Goal: Ask a question

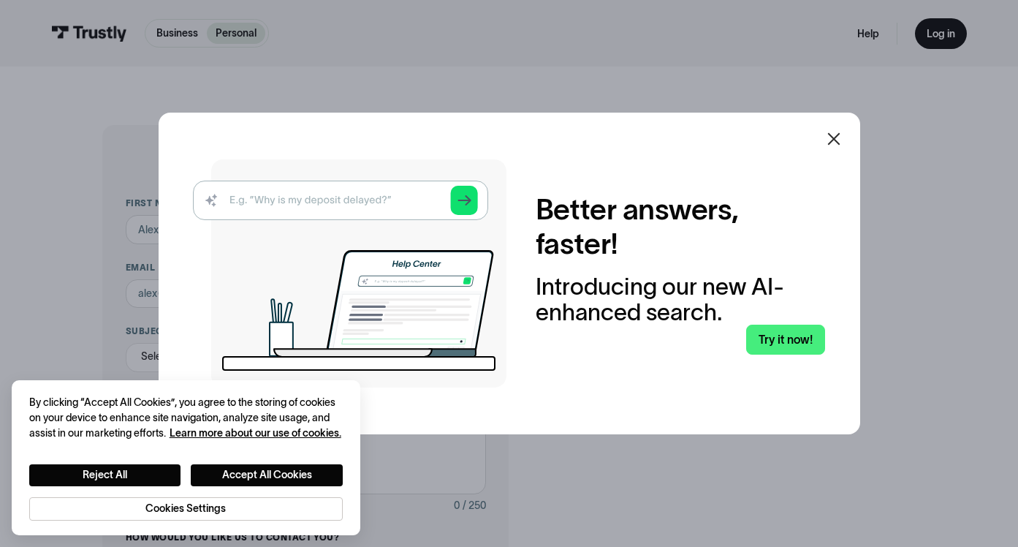
click at [838, 142] on icon at bounding box center [834, 139] width 18 height 18
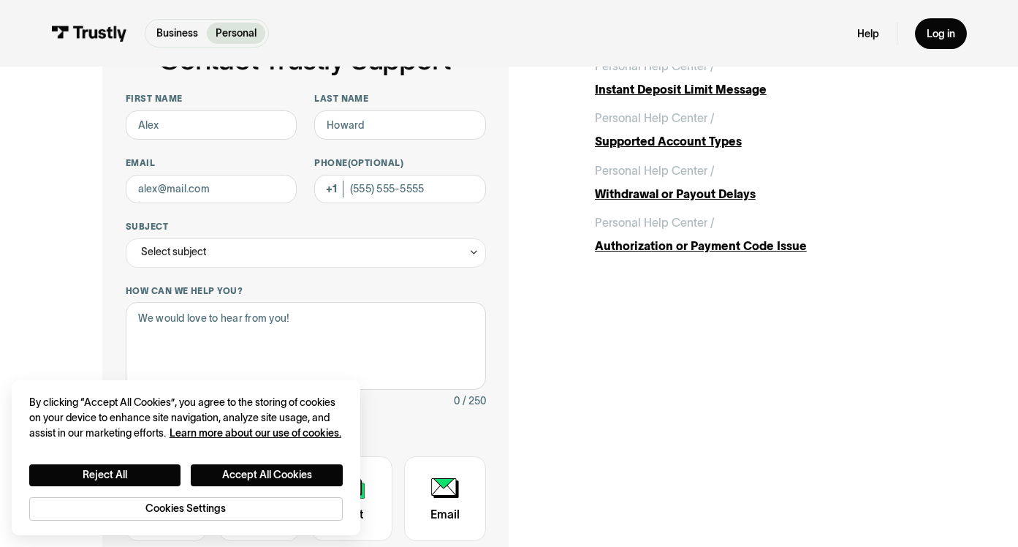
scroll to position [508, 0]
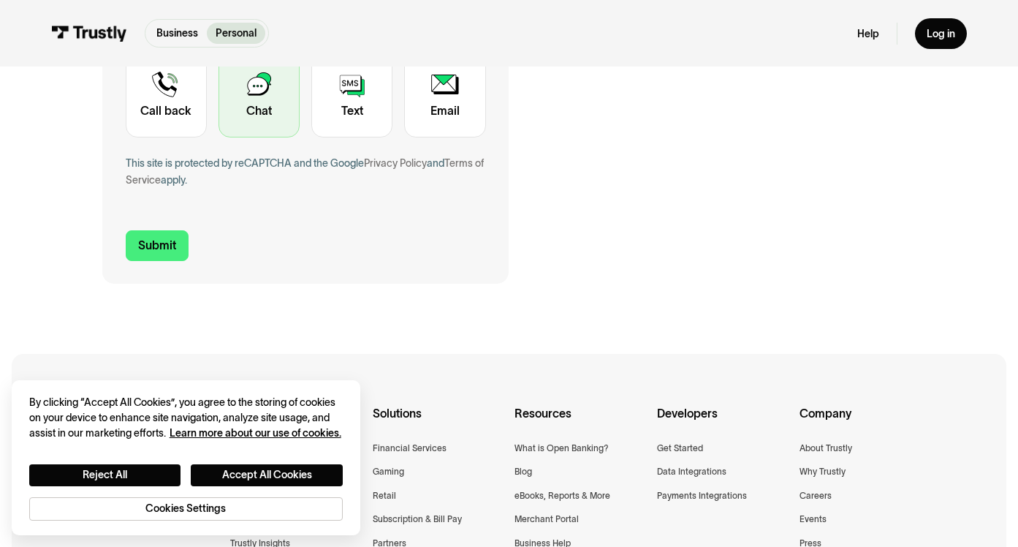
click at [270, 137] on div "Contact Trustly Support" at bounding box center [259, 95] width 81 height 85
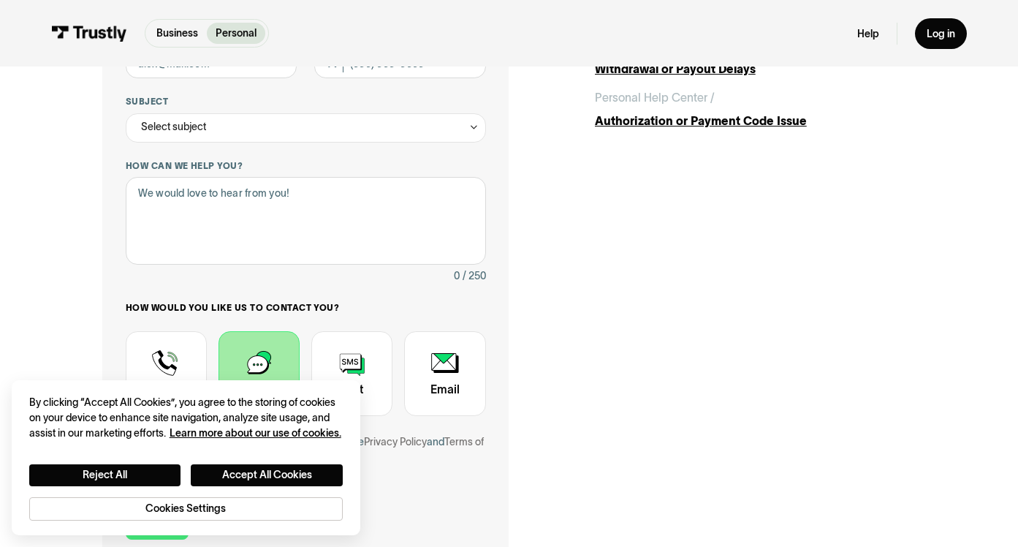
click at [258, 349] on div "Contact Trustly Support" at bounding box center [259, 373] width 81 height 85
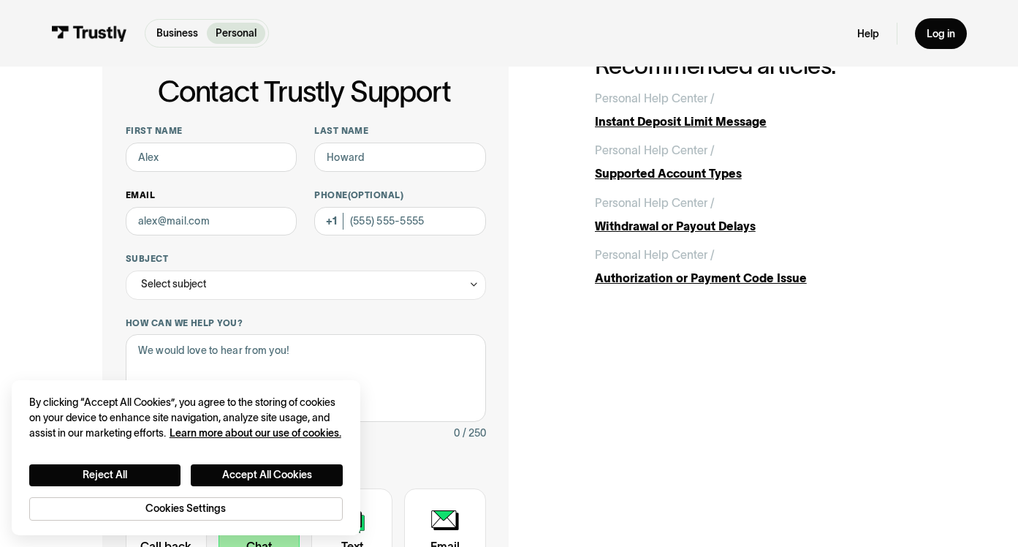
scroll to position [55, 0]
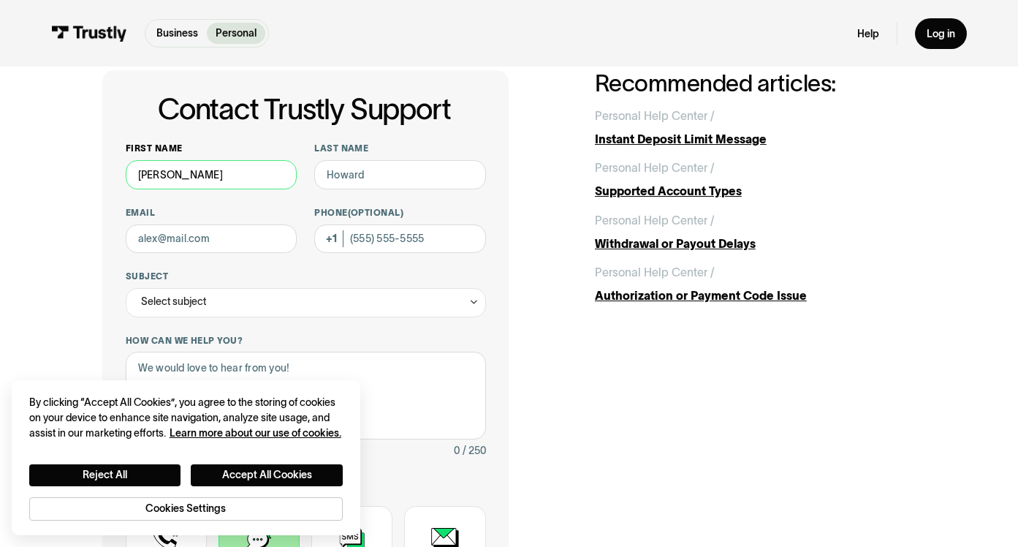
type input "[PERSON_NAME]"
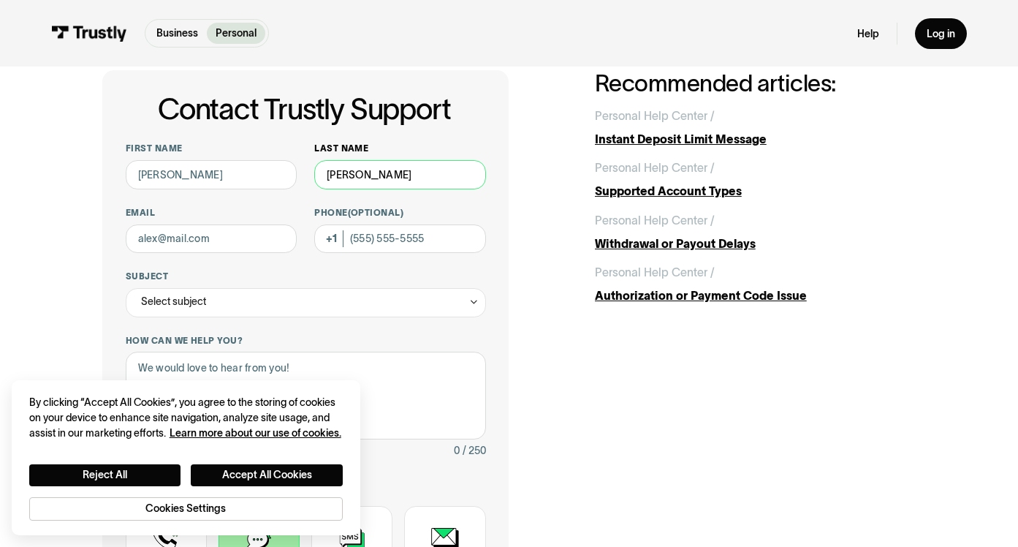
type input "[PERSON_NAME]"
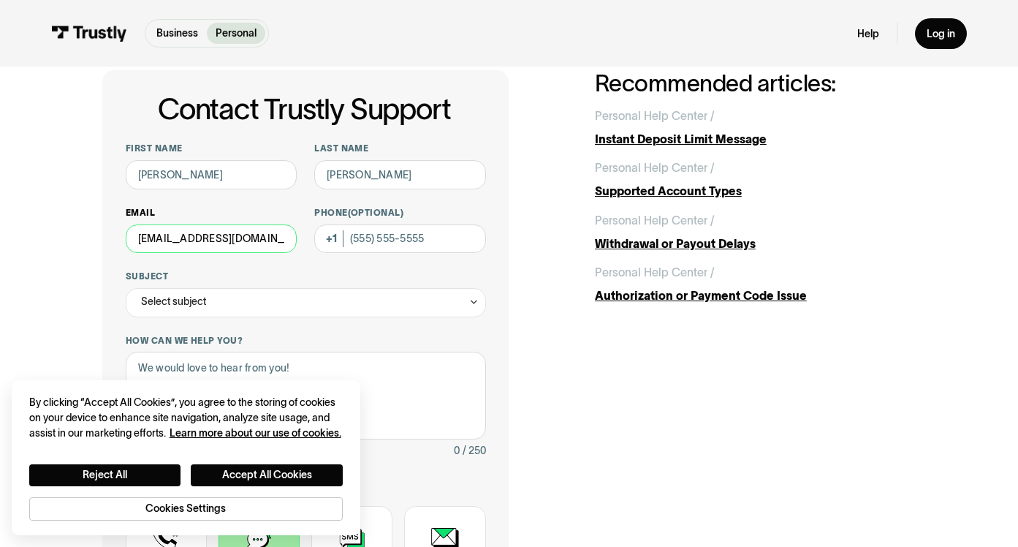
type input "[EMAIL_ADDRESS][DOMAIN_NAME]"
type input "[PHONE_NUMBER]"
click at [333, 313] on div "Select subject" at bounding box center [306, 302] width 360 height 29
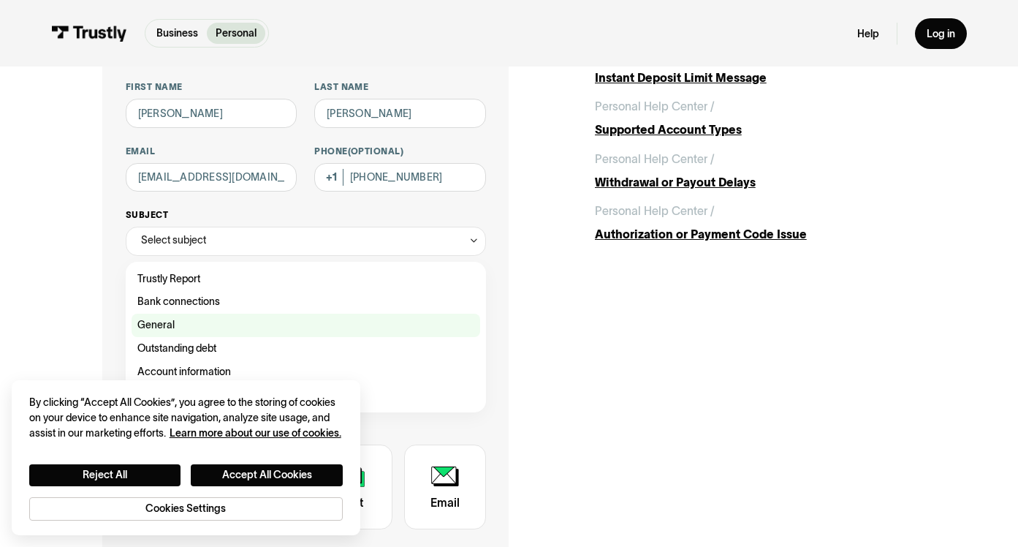
scroll to position [121, 0]
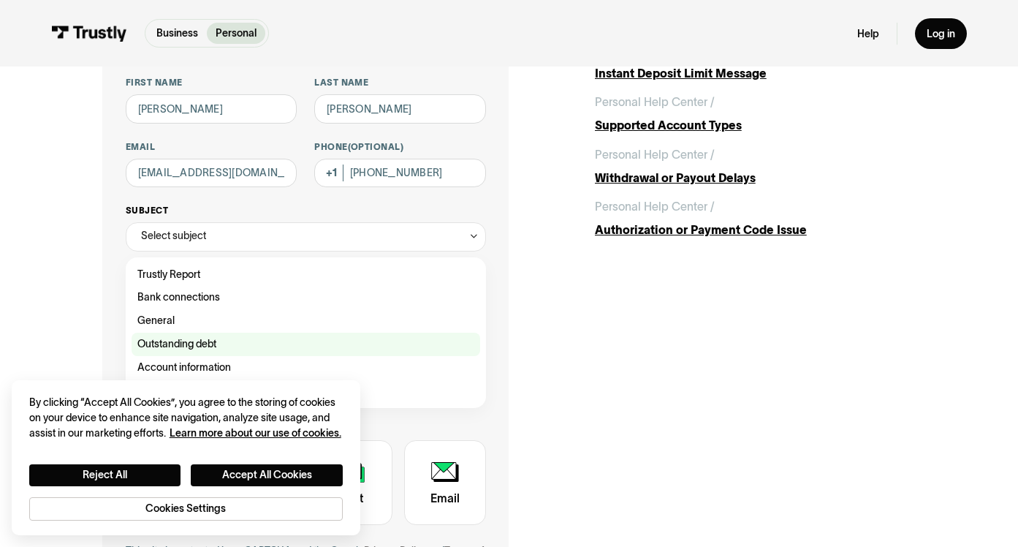
click at [235, 333] on div "Contact Trustly Support" at bounding box center [306, 344] width 349 height 23
type input "**********"
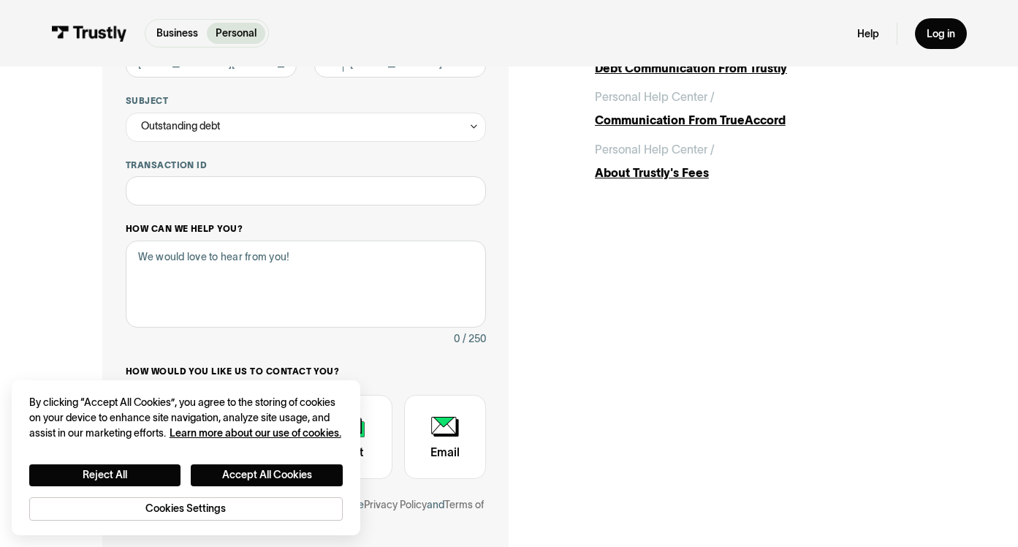
scroll to position [239, 0]
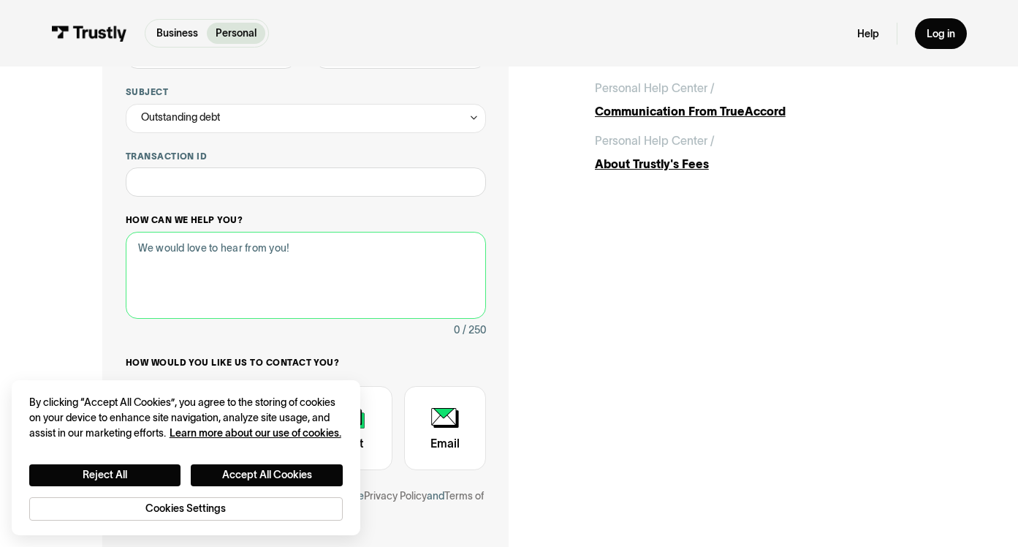
click at [219, 248] on textarea "How can we help you?" at bounding box center [306, 275] width 360 height 87
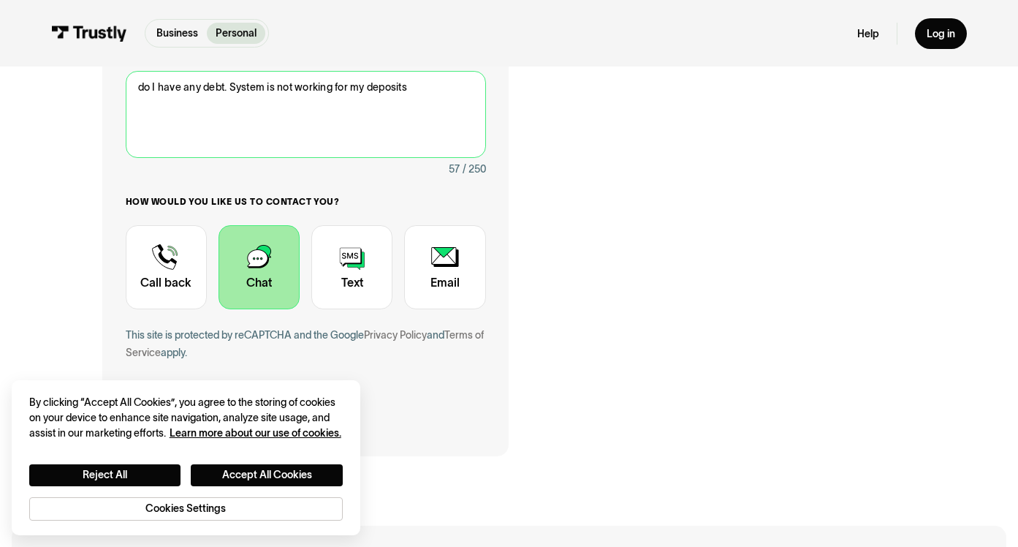
scroll to position [535, 0]
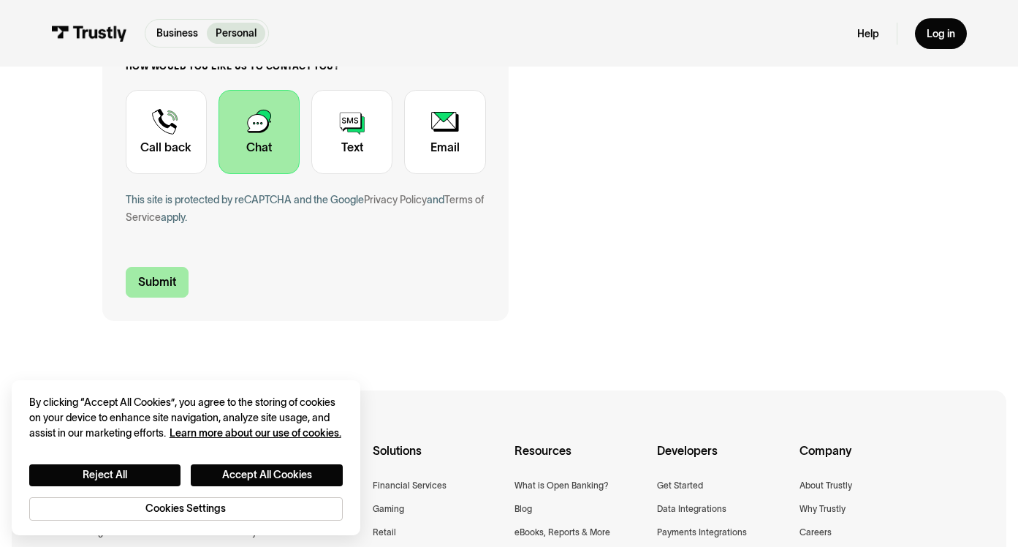
type textarea "do I have any debt. System is not working for my deposits"
click at [159, 277] on input "Submit" at bounding box center [157, 282] width 63 height 31
type input "[PHONE_NUMBER]"
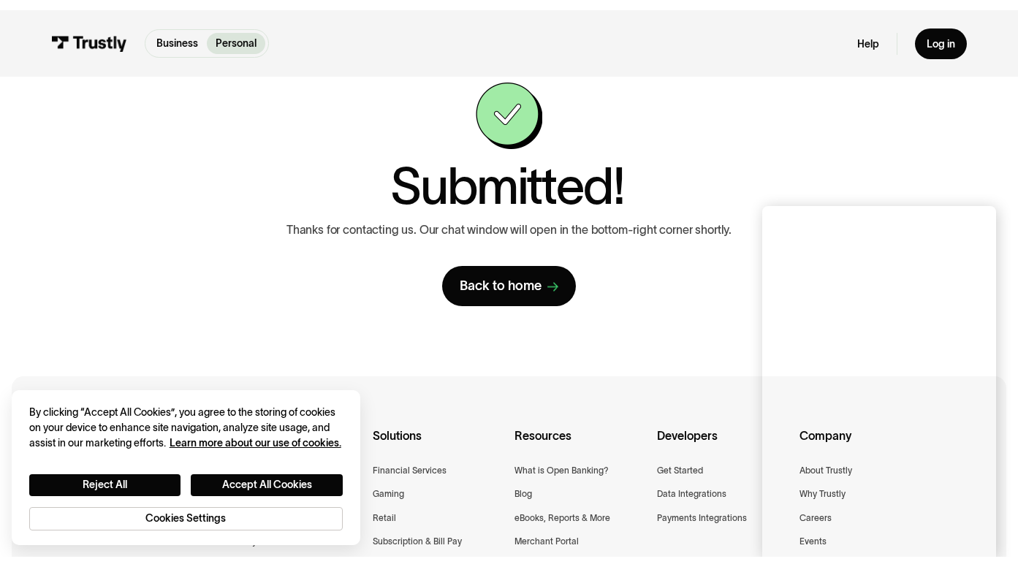
scroll to position [62, 0]
